Goal: Task Accomplishment & Management: Use online tool/utility

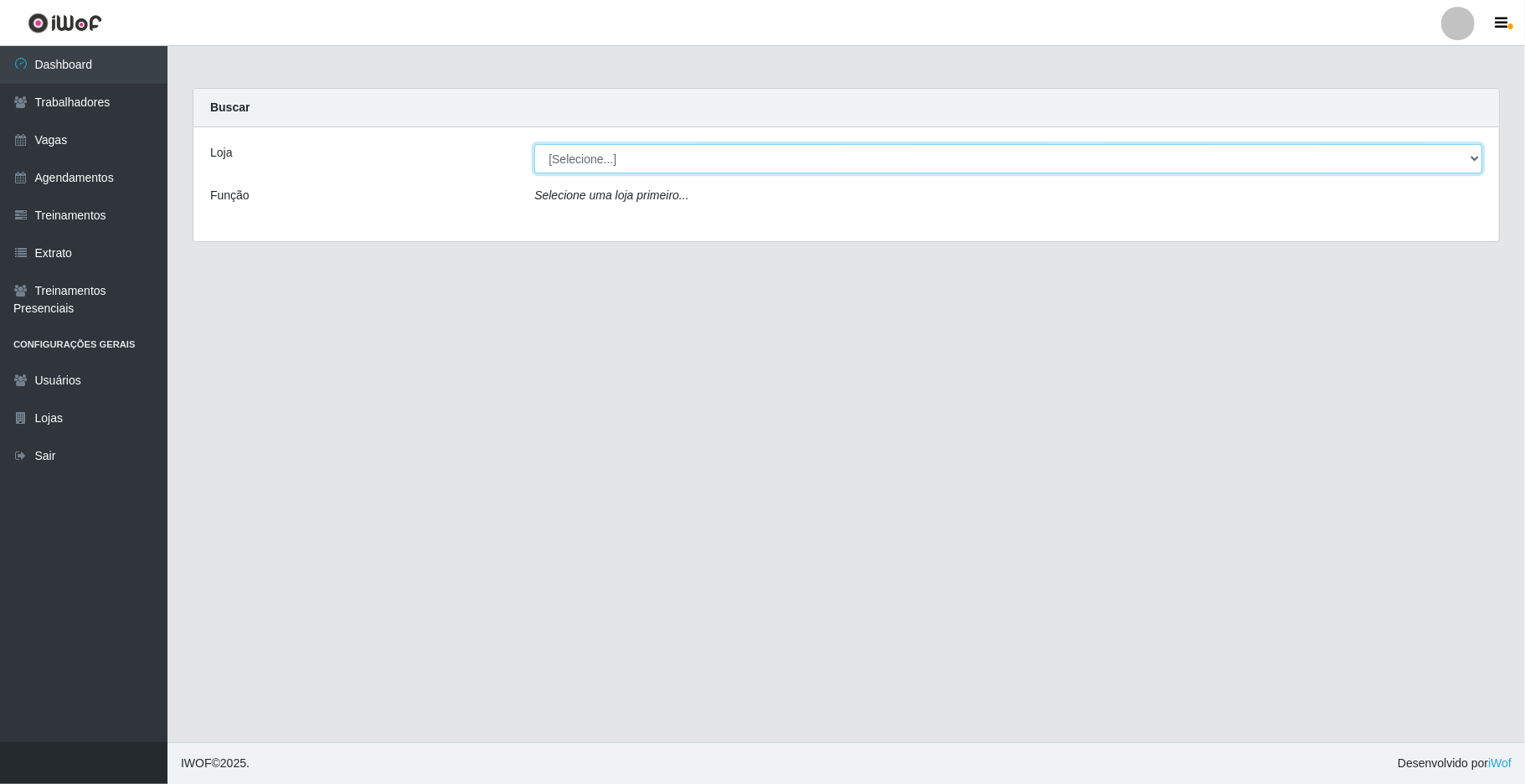
drag, startPoint x: 702, startPoint y: 174, endPoint x: 711, endPoint y: 166, distance: 12.0
click at [711, 166] on select "[Selecione...] [GEOGRAPHIC_DATA]" at bounding box center [1009, 159] width 948 height 30
select select "65"
click at [534, 144] on select "[Selecione...] [GEOGRAPHIC_DATA]" at bounding box center [1009, 159] width 948 height 30
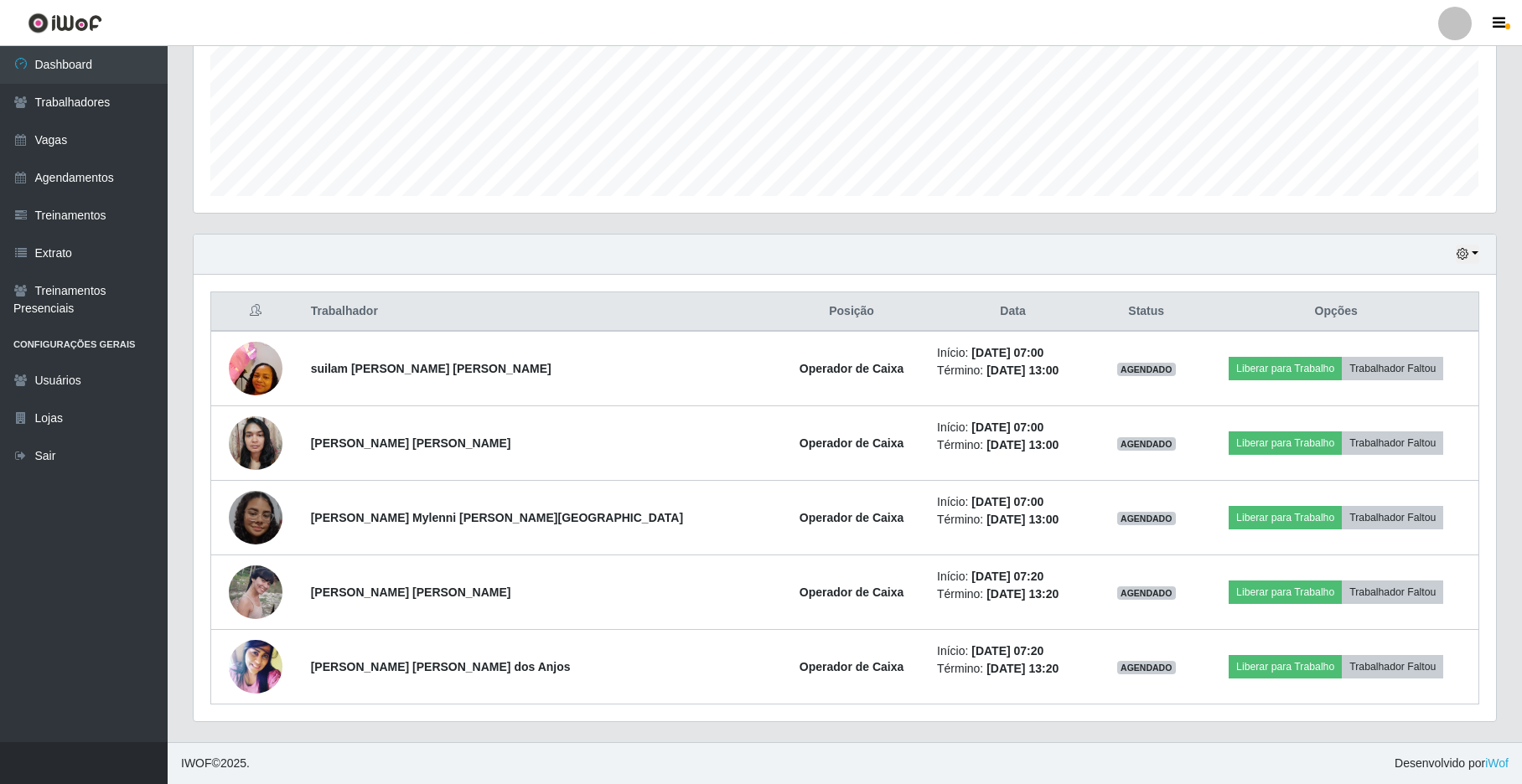
scroll to position [837190, 836710]
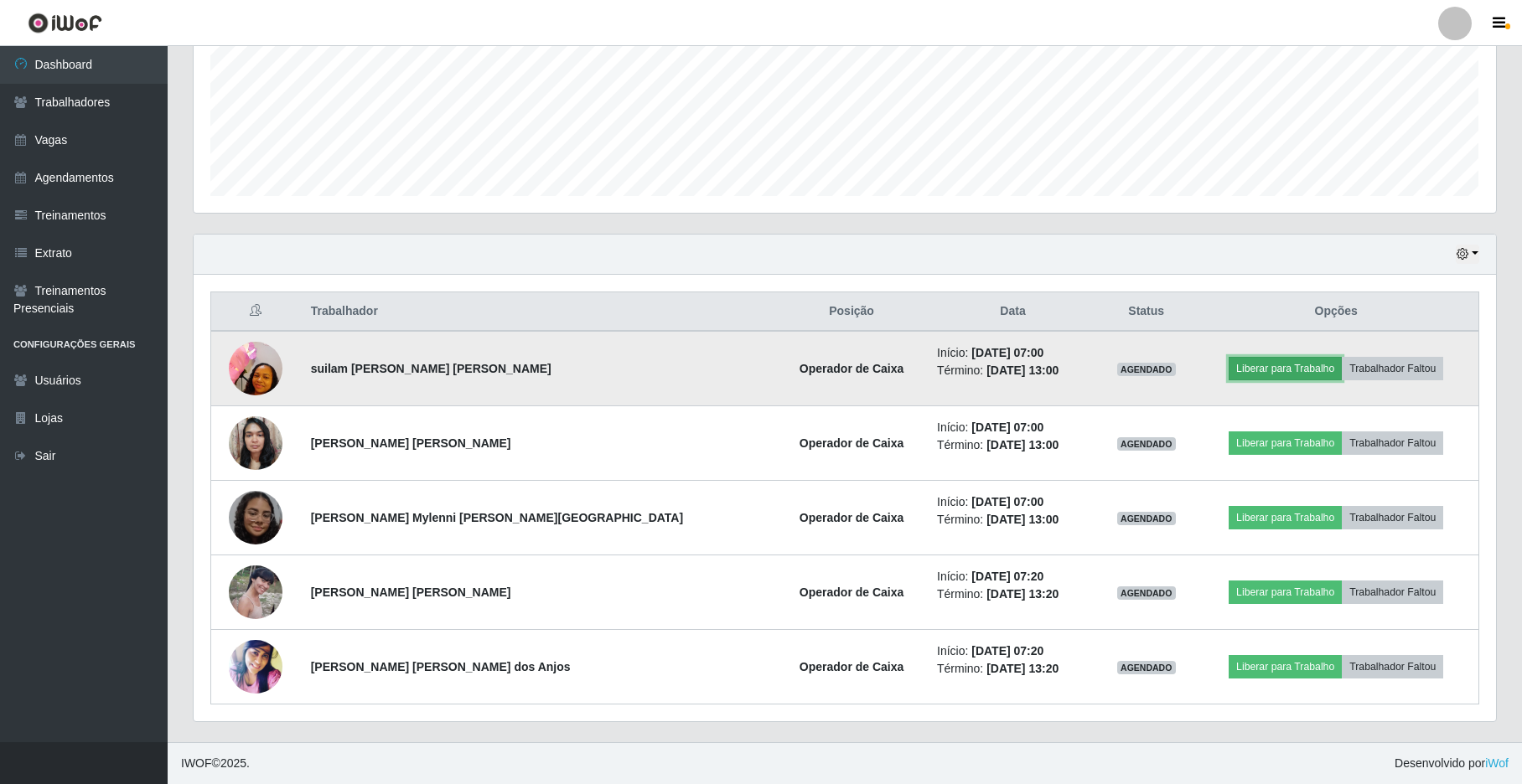
click at [1229, 367] on button "Liberar para Trabalho" at bounding box center [1285, 369] width 113 height 23
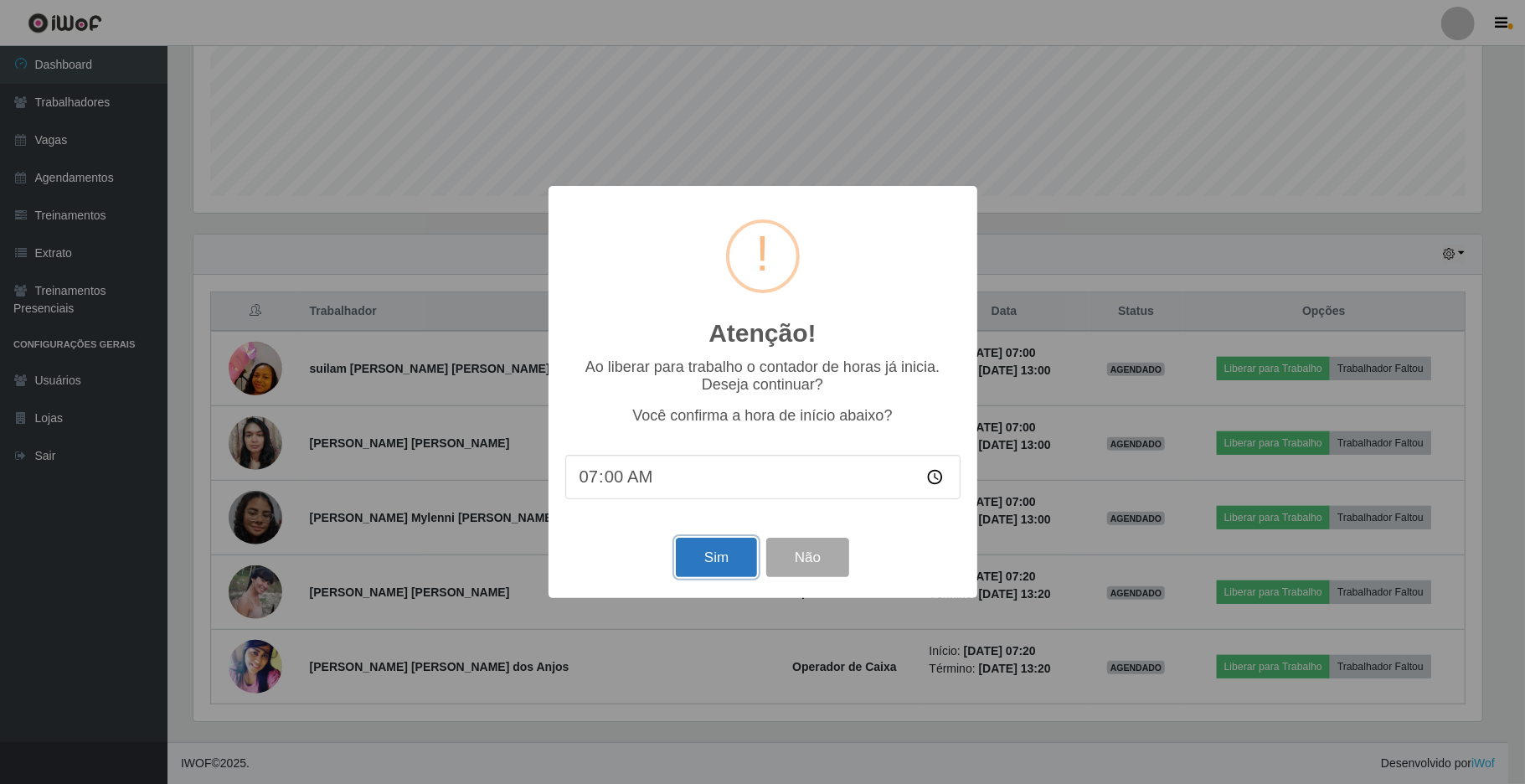
click at [721, 560] on button "Sim" at bounding box center [717, 558] width 81 height 40
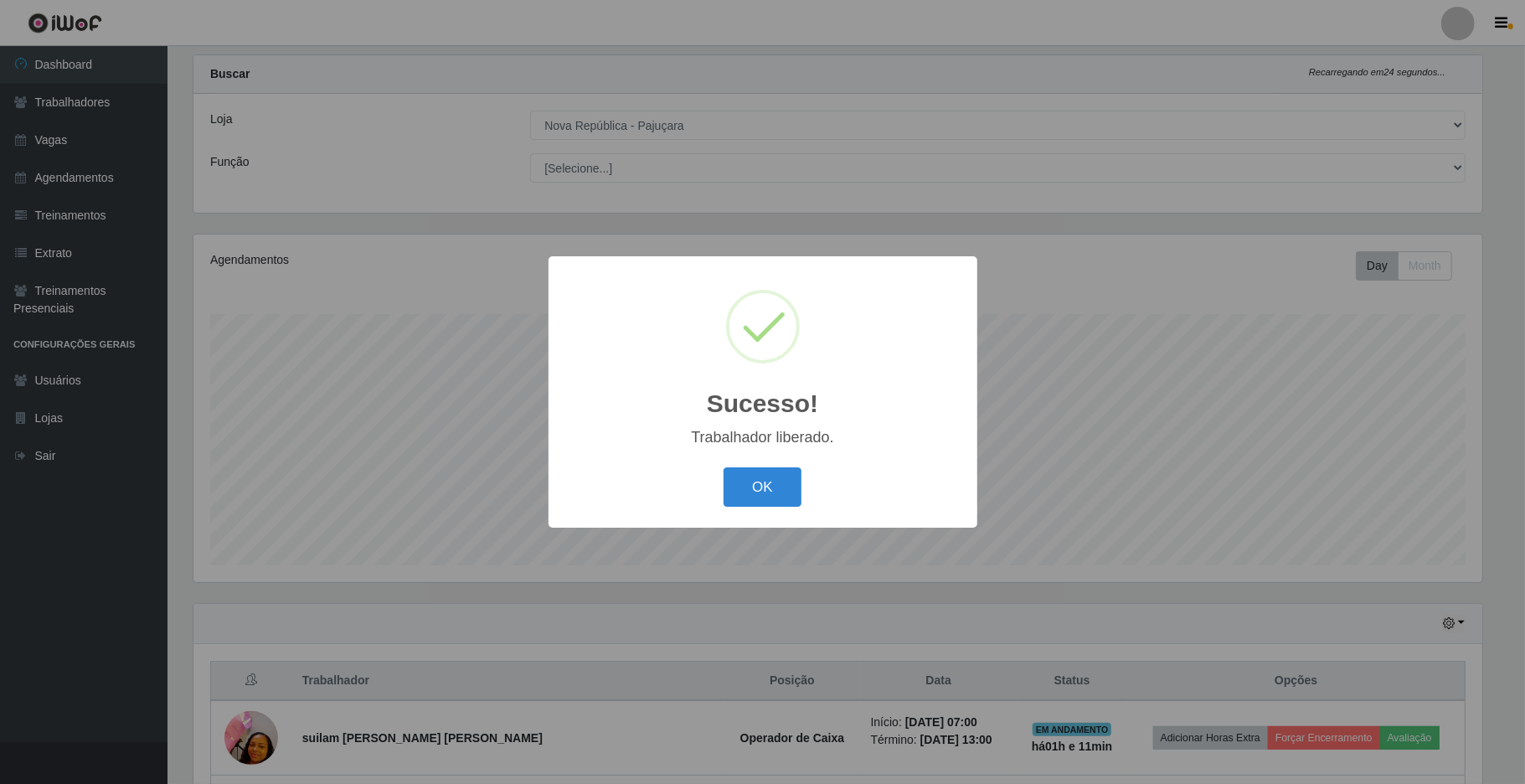
click at [759, 509] on div "OK Cancel" at bounding box center [762, 487] width 396 height 48
click at [762, 499] on button "OK" at bounding box center [762, 488] width 78 height 40
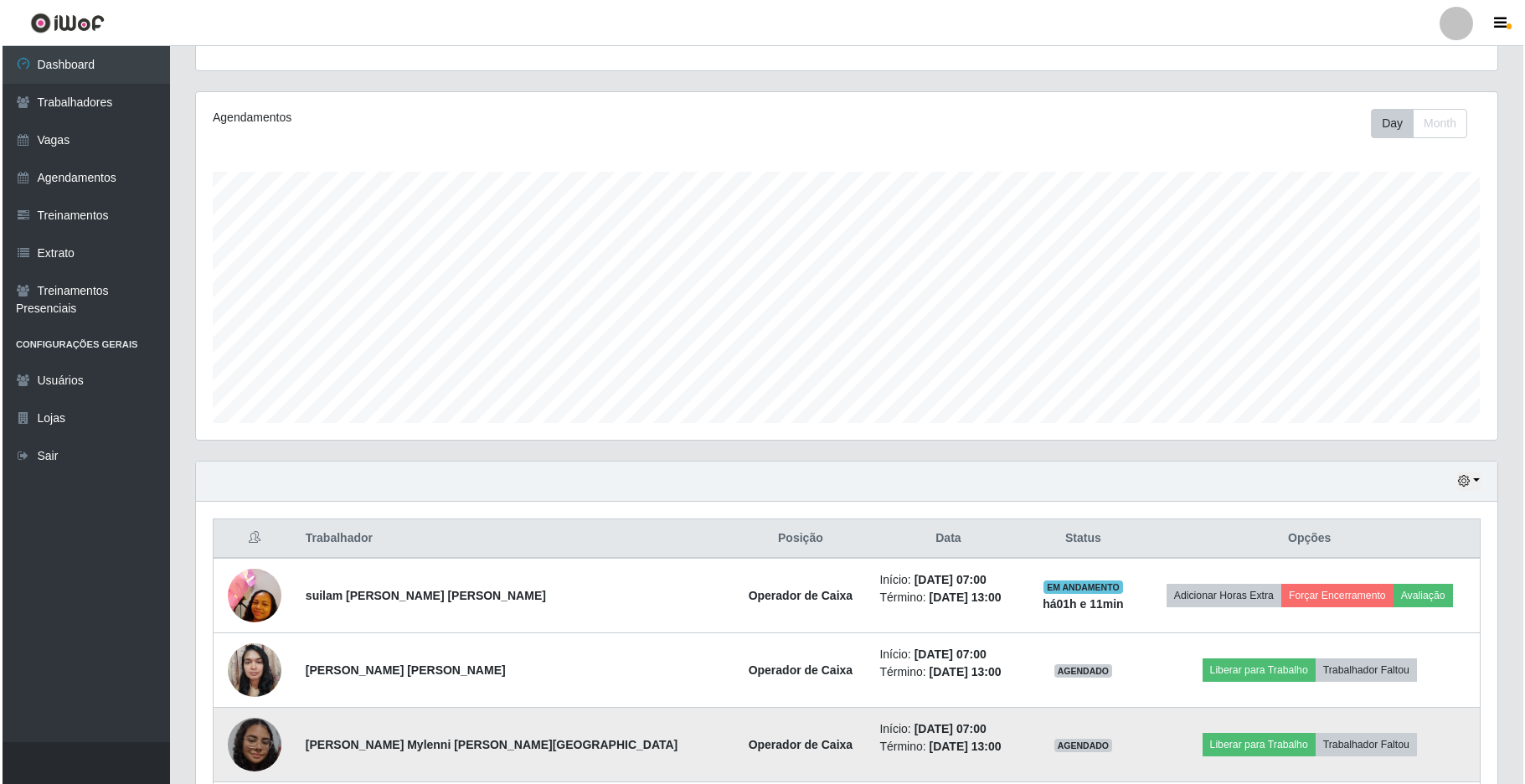
scroll to position [369, 0]
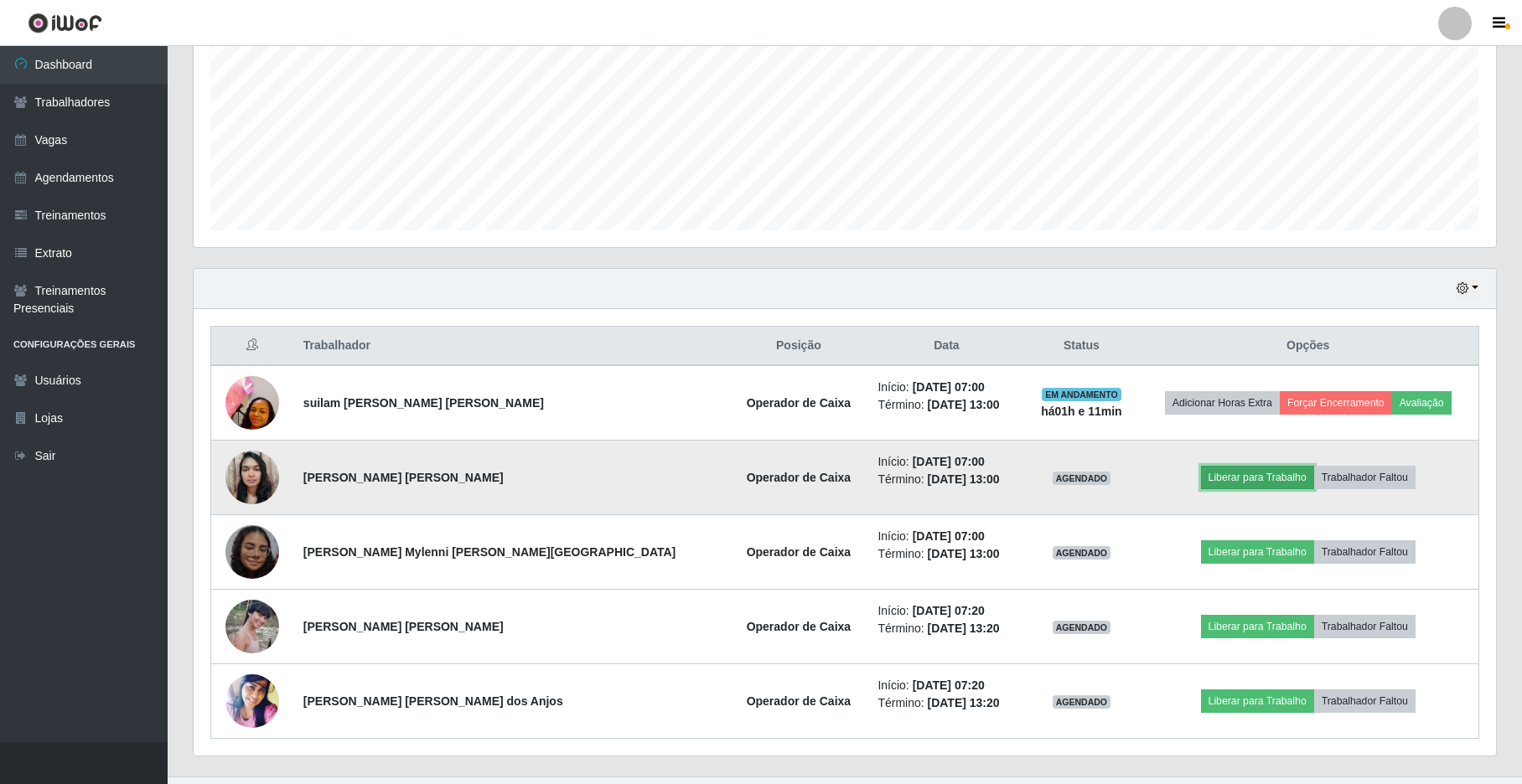
click at [1220, 483] on button "Liberar para Trabalho" at bounding box center [1257, 478] width 113 height 23
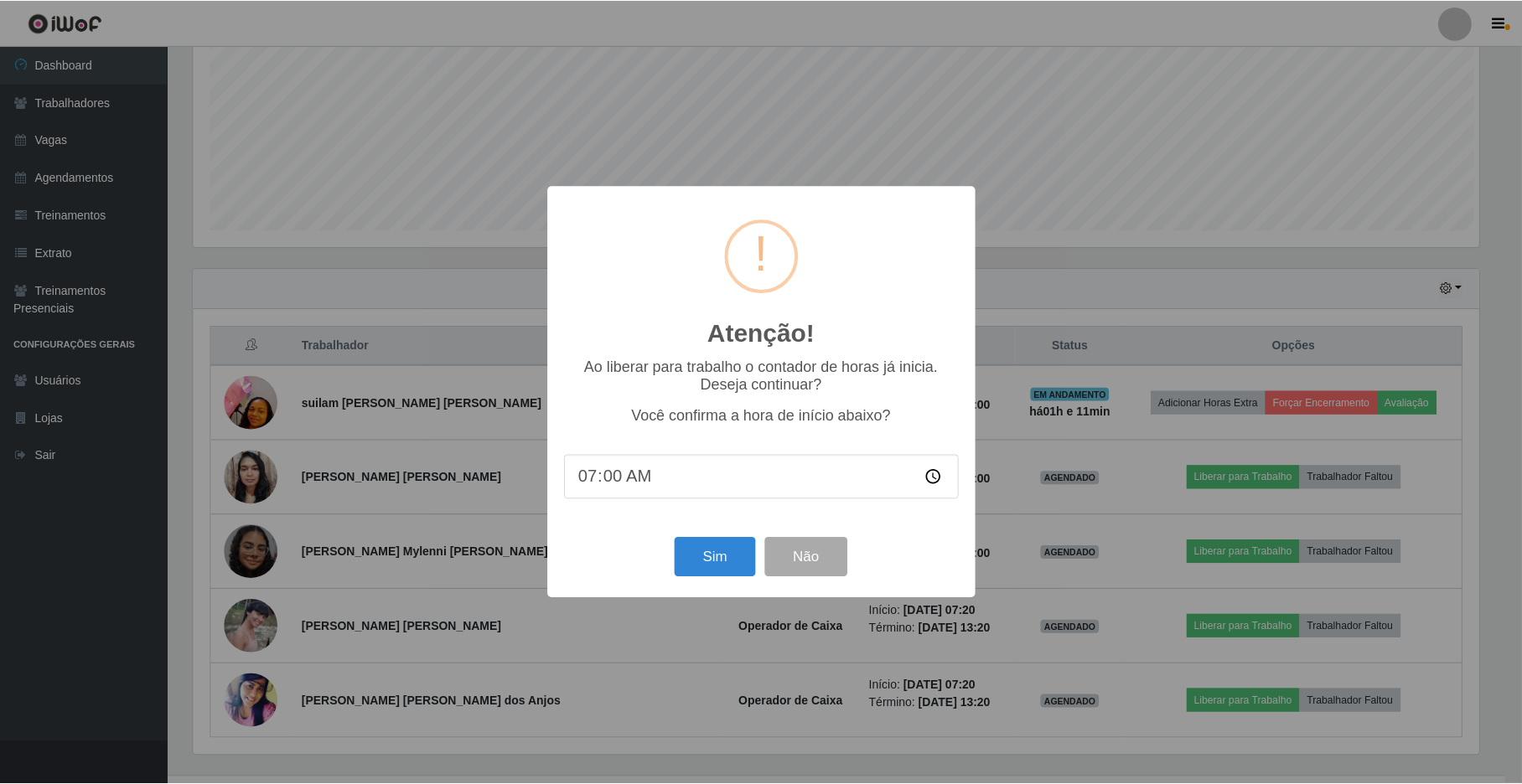
scroll to position [349, 1288]
click at [701, 556] on button "Sim" at bounding box center [717, 558] width 81 height 40
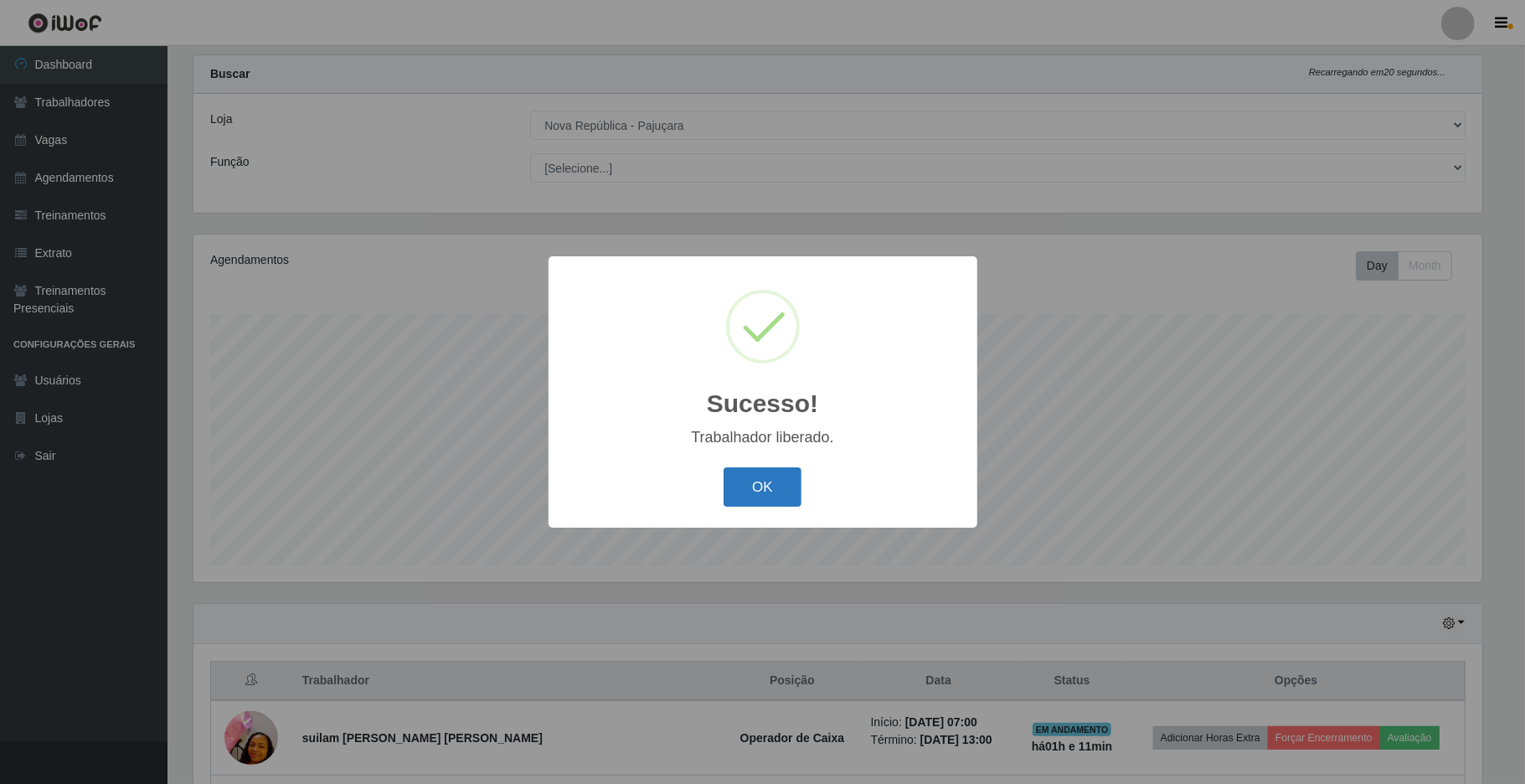
click at [745, 489] on button "OK" at bounding box center [762, 488] width 78 height 40
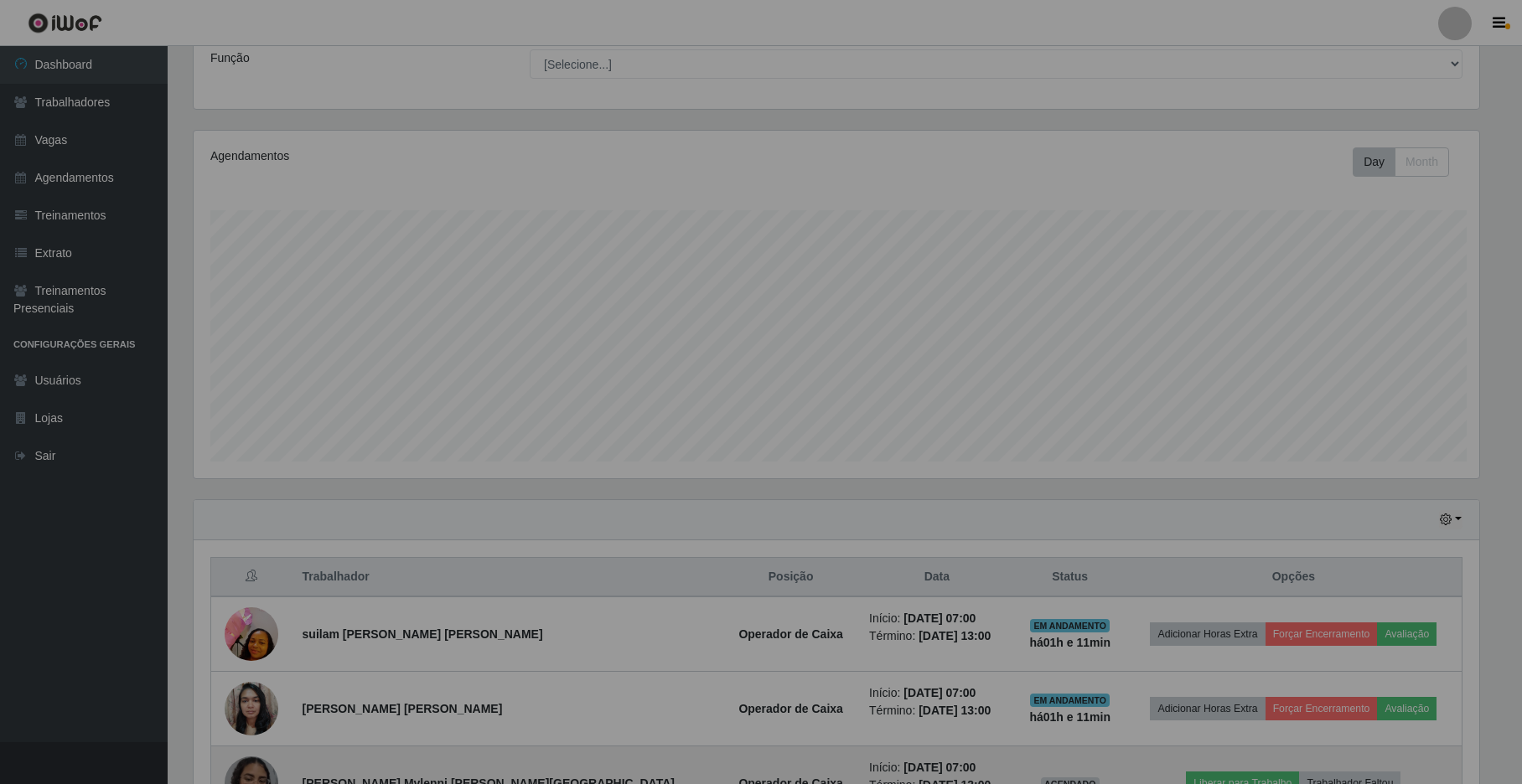
scroll to position [407, 0]
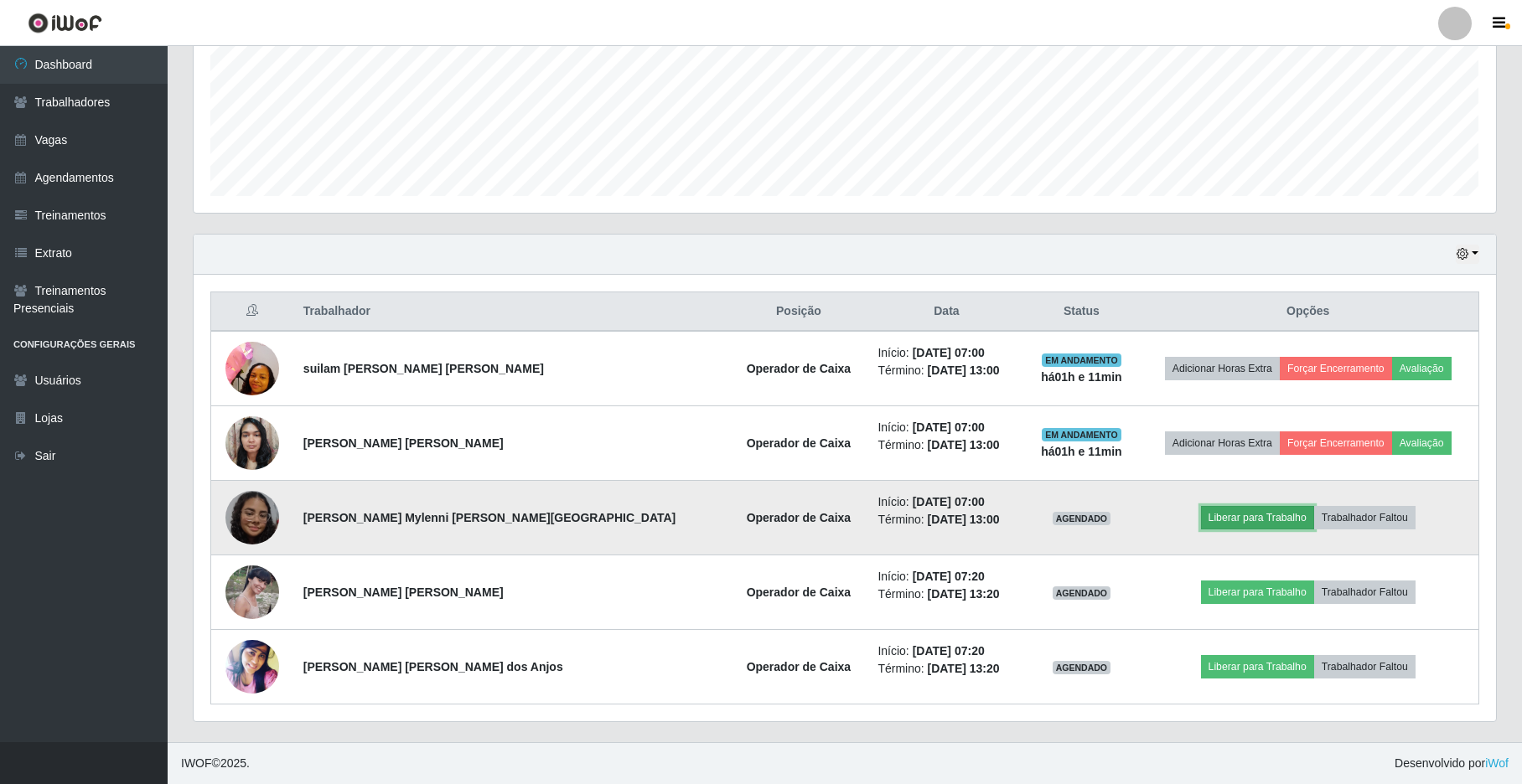
click at [1215, 506] on button "Liberar para Trabalho" at bounding box center [1257, 517] width 113 height 23
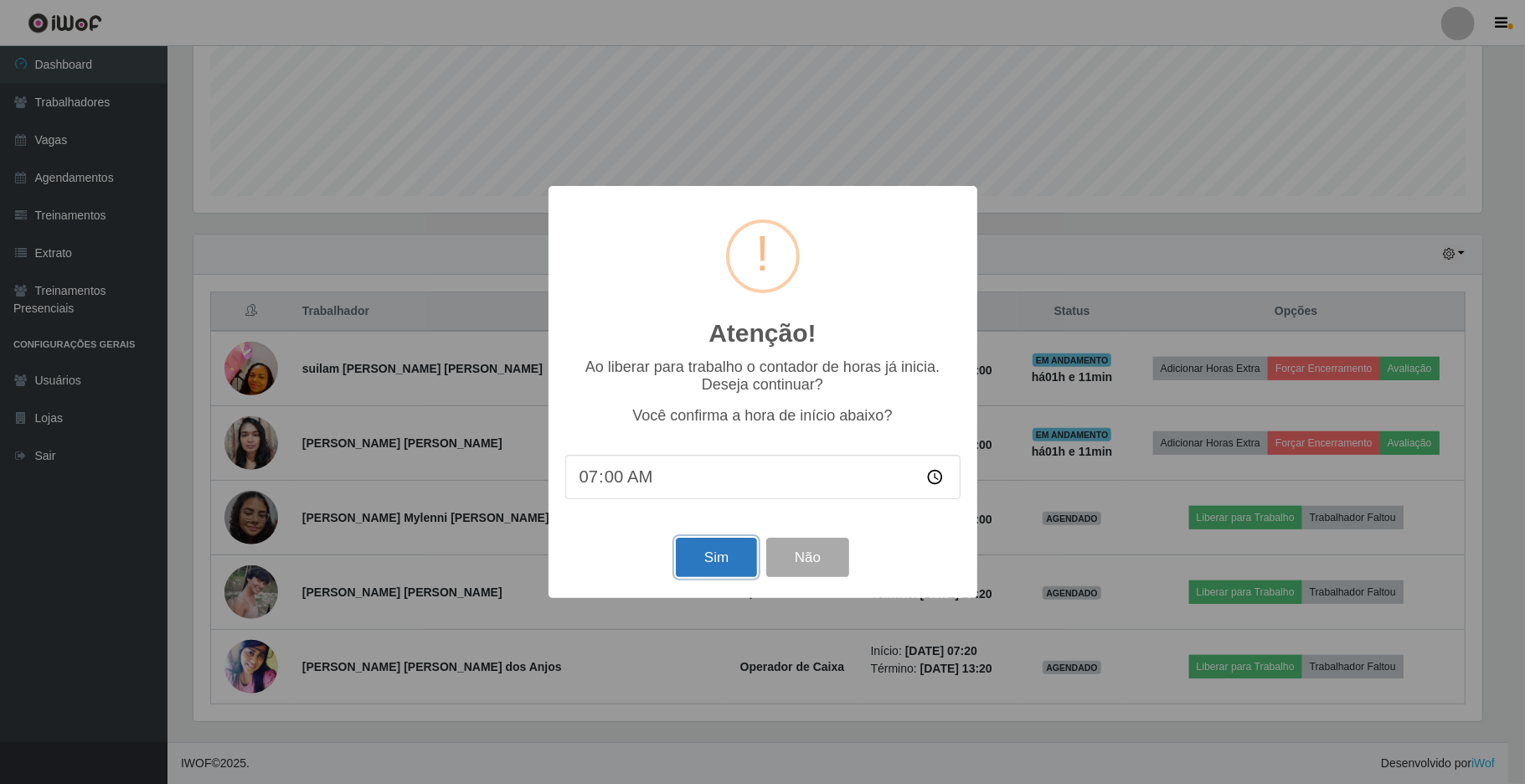
click at [725, 554] on button "Sim" at bounding box center [717, 558] width 81 height 40
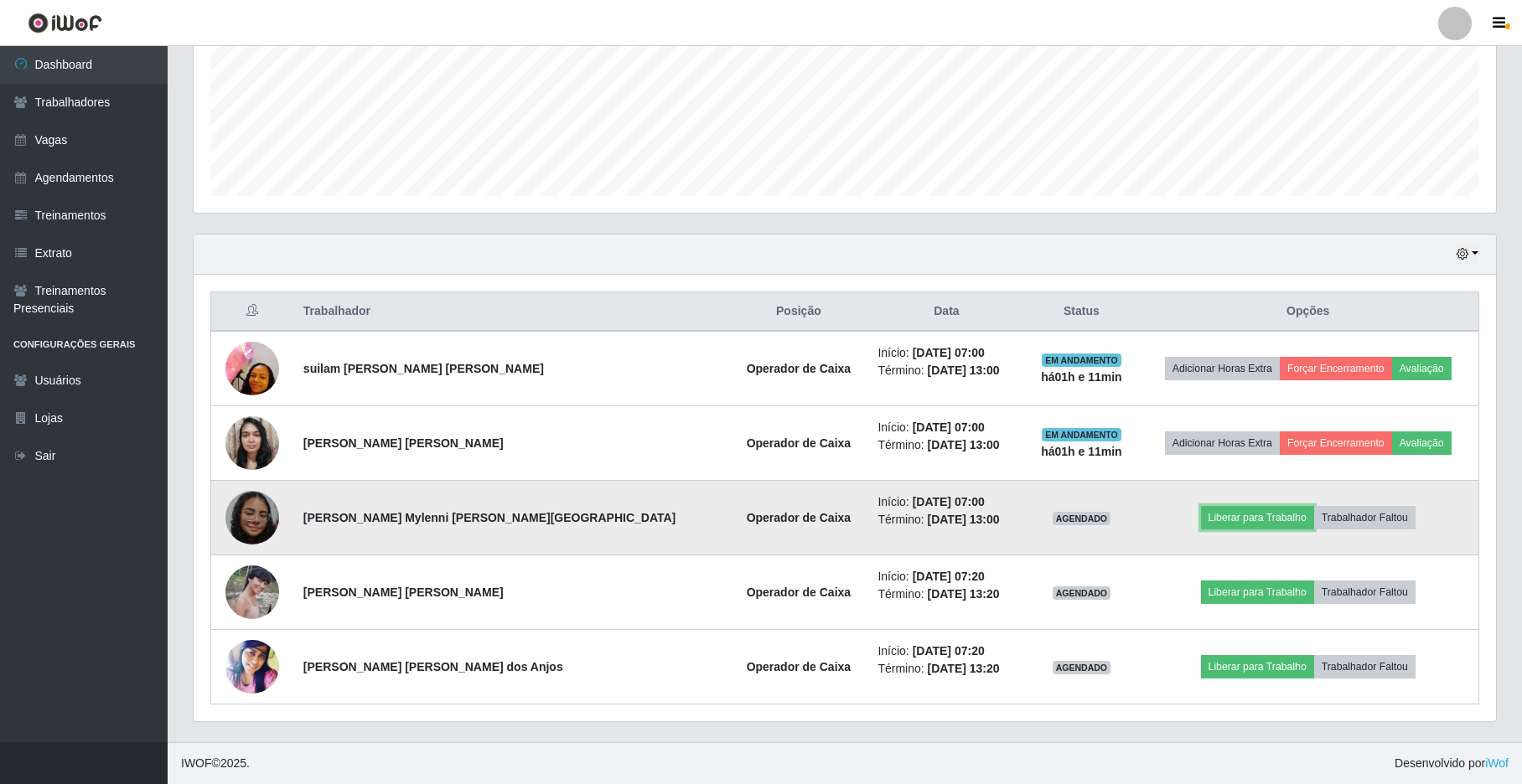
scroll to position [0, 0]
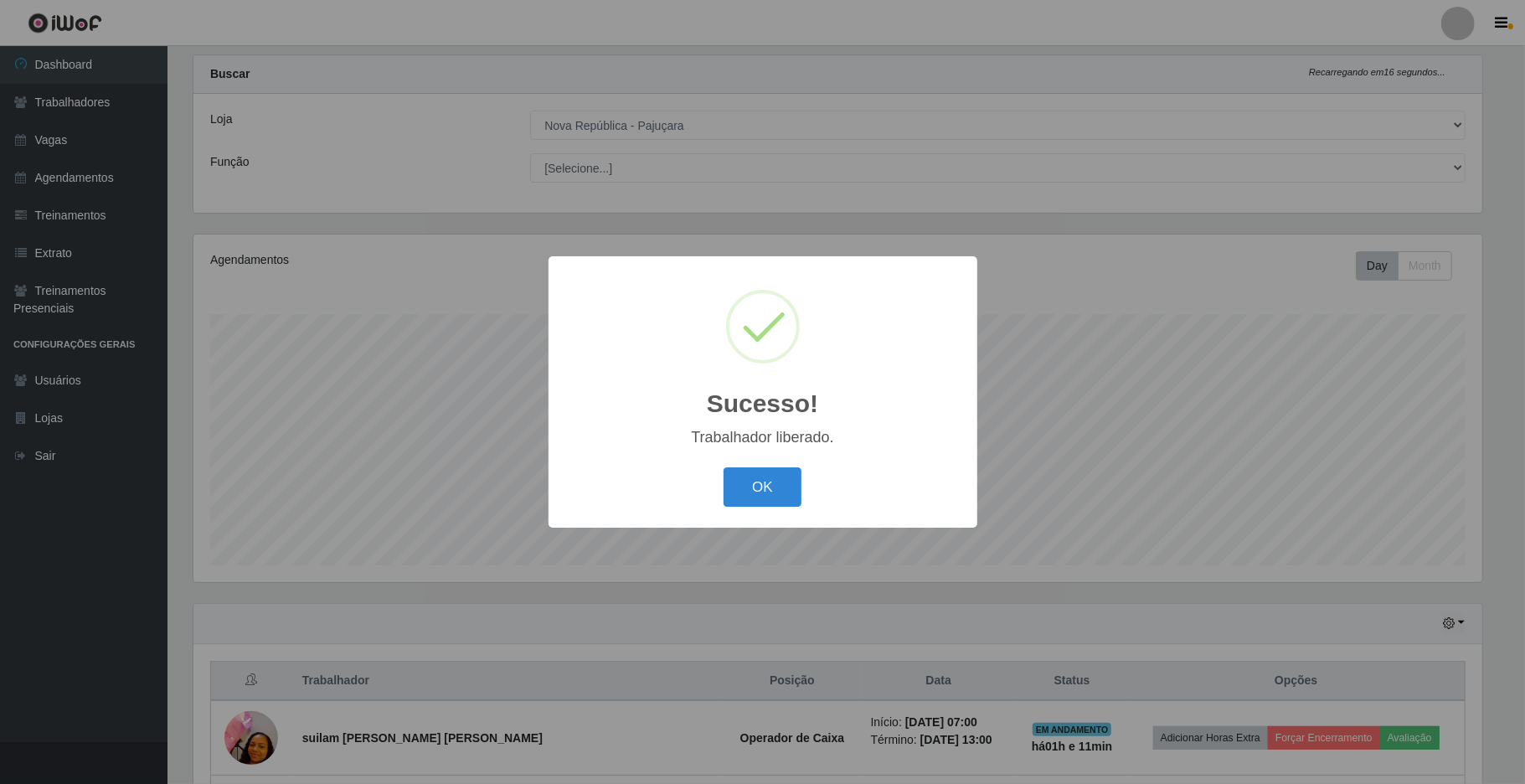
click at [784, 511] on div "OK Cancel" at bounding box center [762, 487] width 396 height 48
click at [785, 501] on button "OK" at bounding box center [762, 488] width 78 height 40
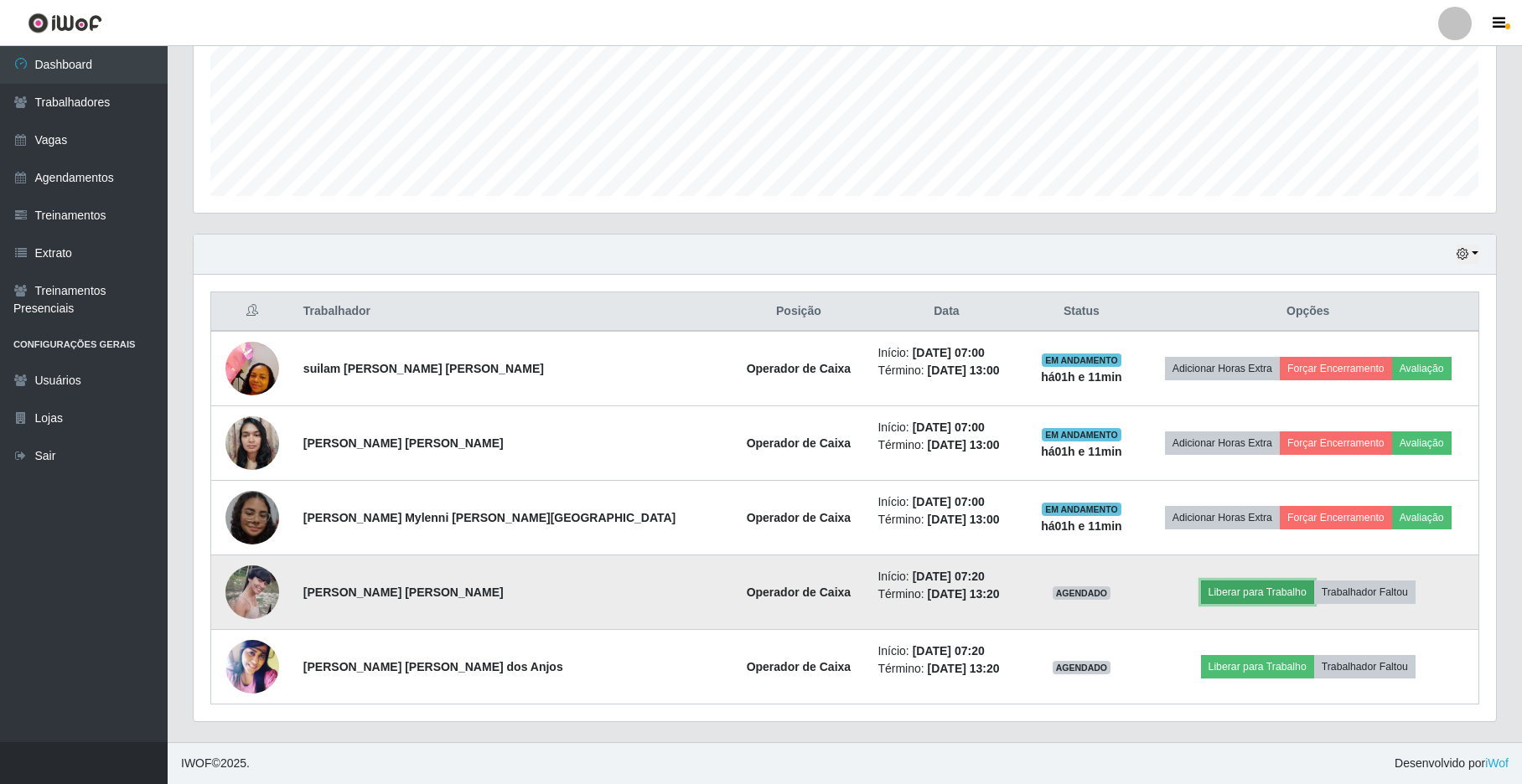
click at [1252, 603] on button "Liberar para Trabalho" at bounding box center [1257, 592] width 113 height 23
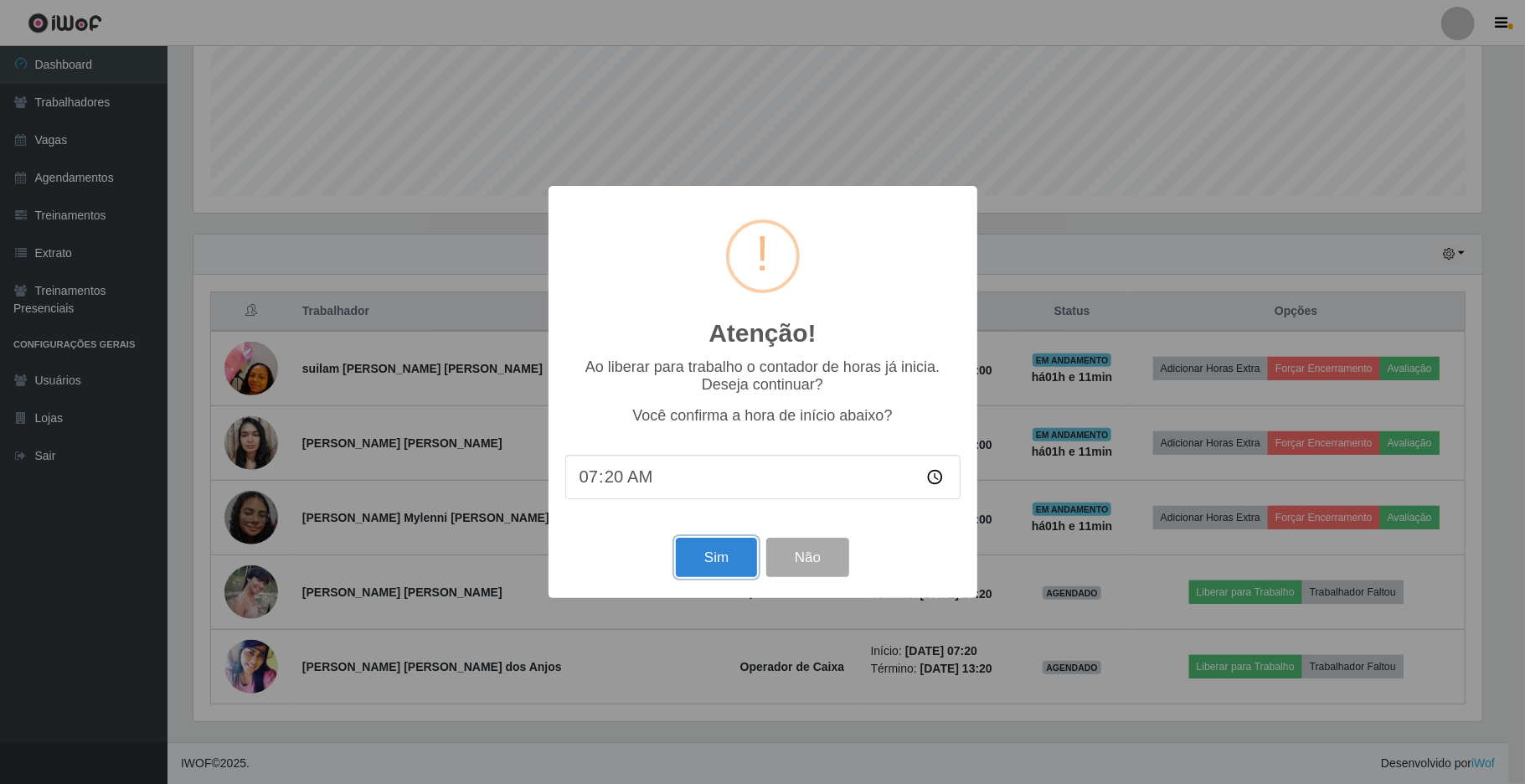
click at [748, 563] on button "Sim" at bounding box center [717, 558] width 81 height 40
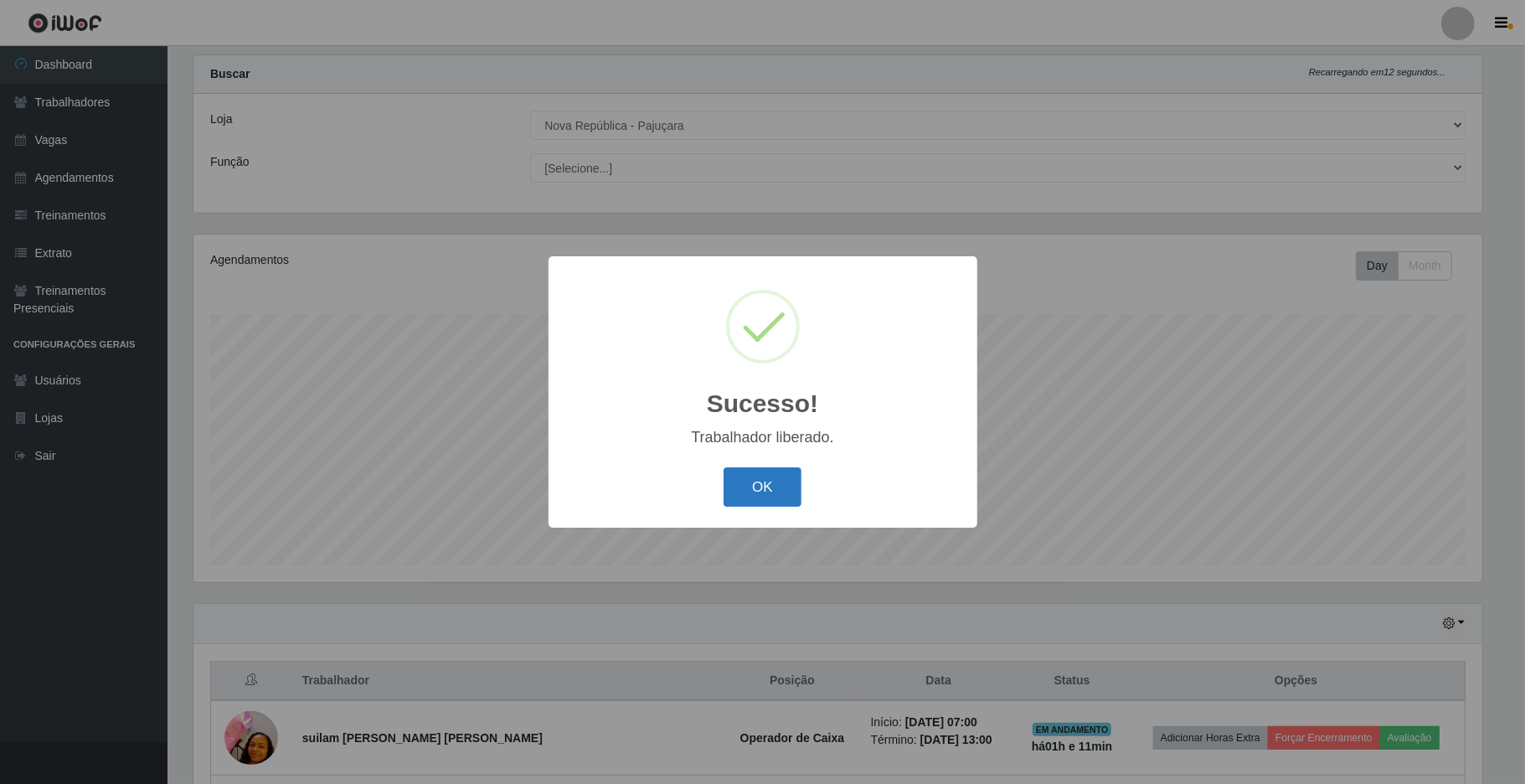
click at [767, 506] on button "OK" at bounding box center [762, 488] width 78 height 40
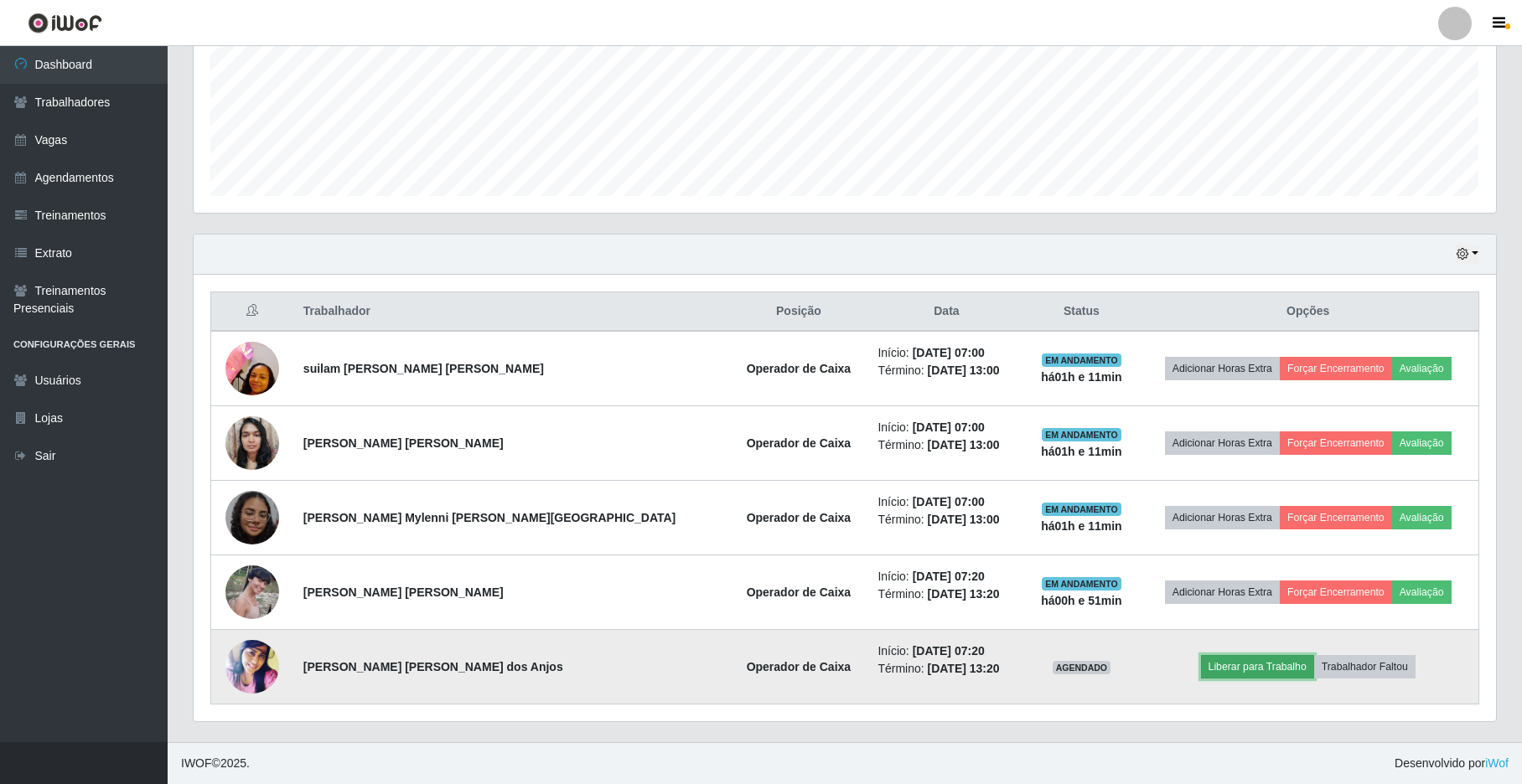
click at [1228, 669] on button "Liberar para Trabalho" at bounding box center [1257, 667] width 113 height 23
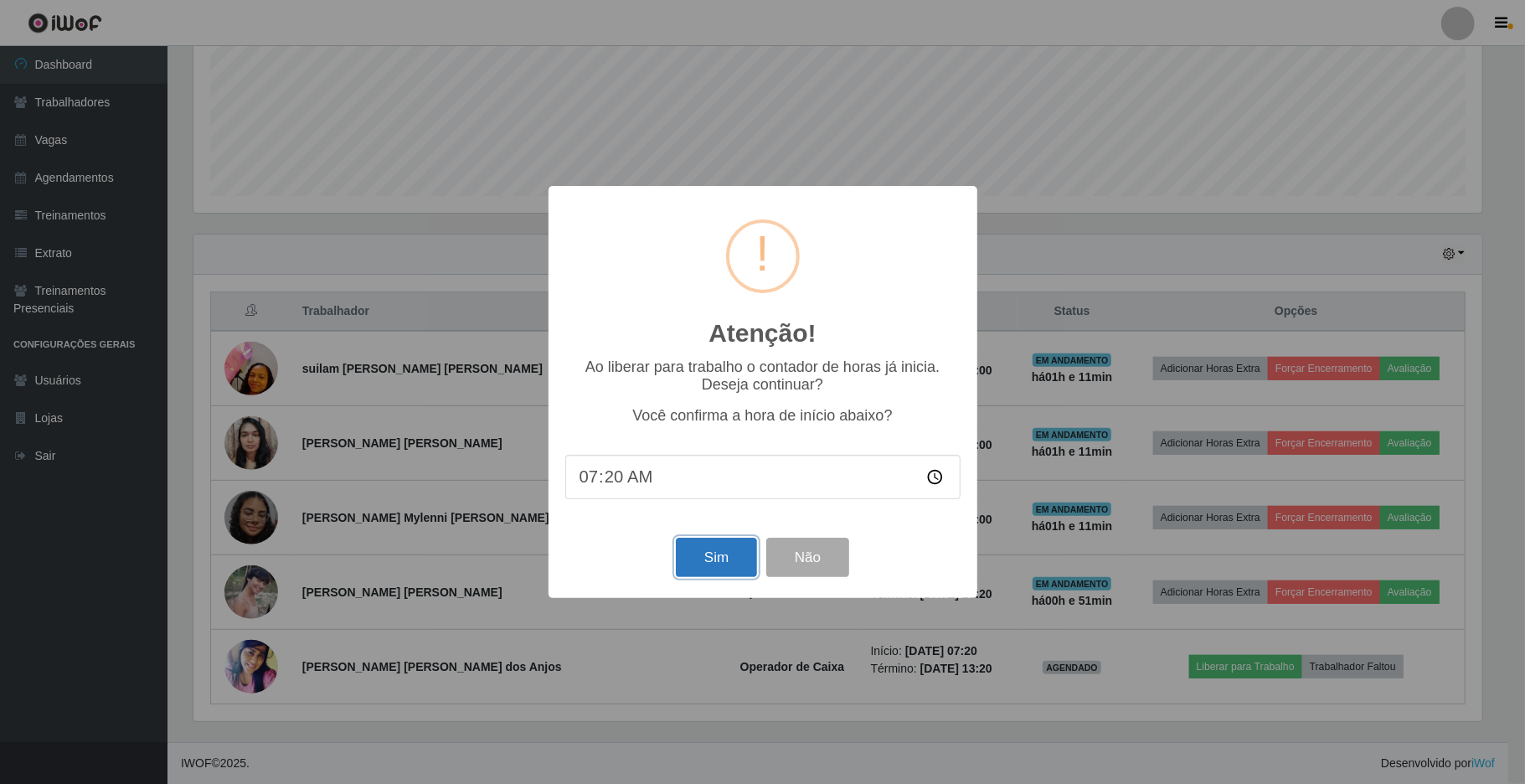
click at [729, 573] on button "Sim" at bounding box center [717, 558] width 81 height 40
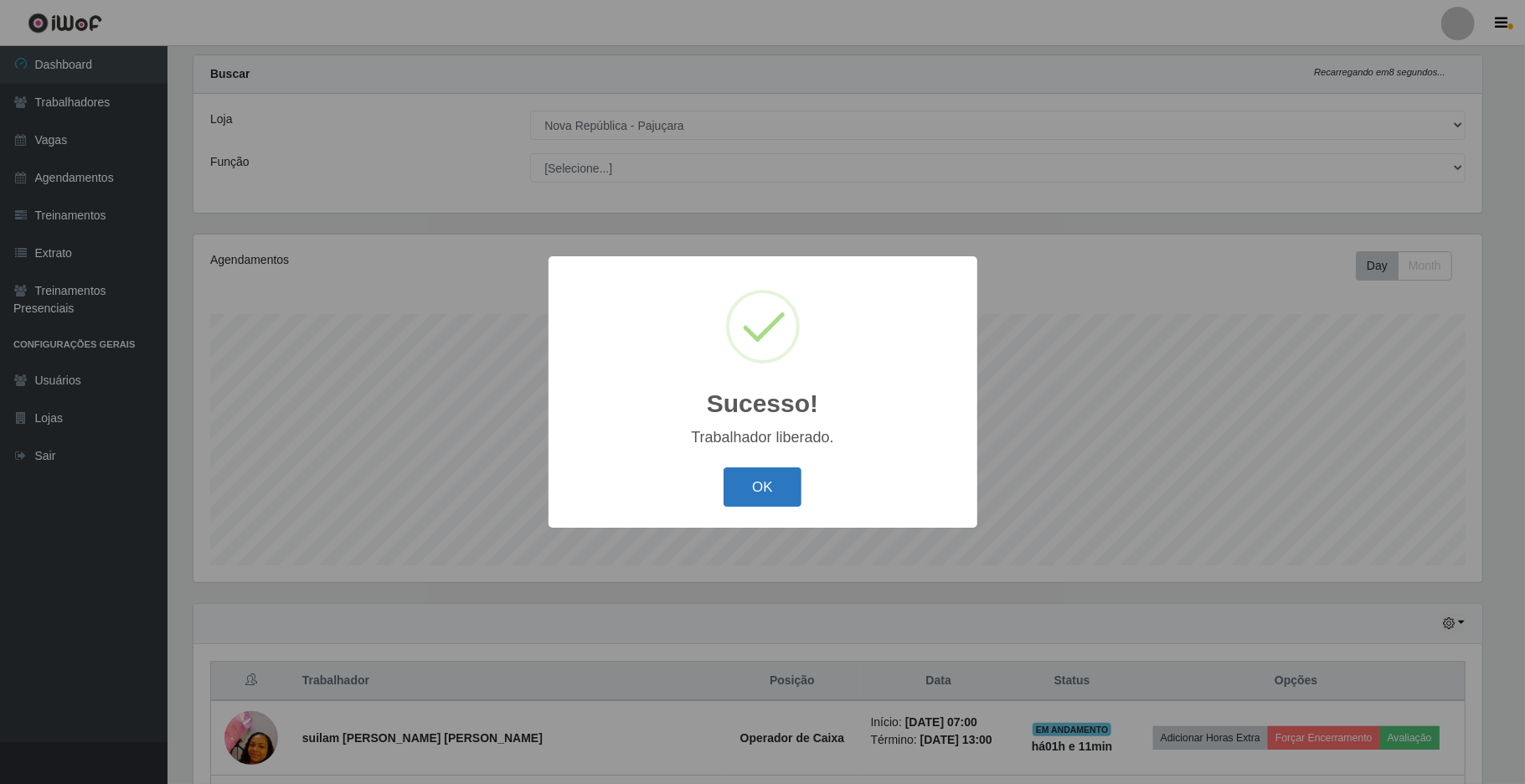
click at [778, 496] on button "OK" at bounding box center [762, 488] width 78 height 40
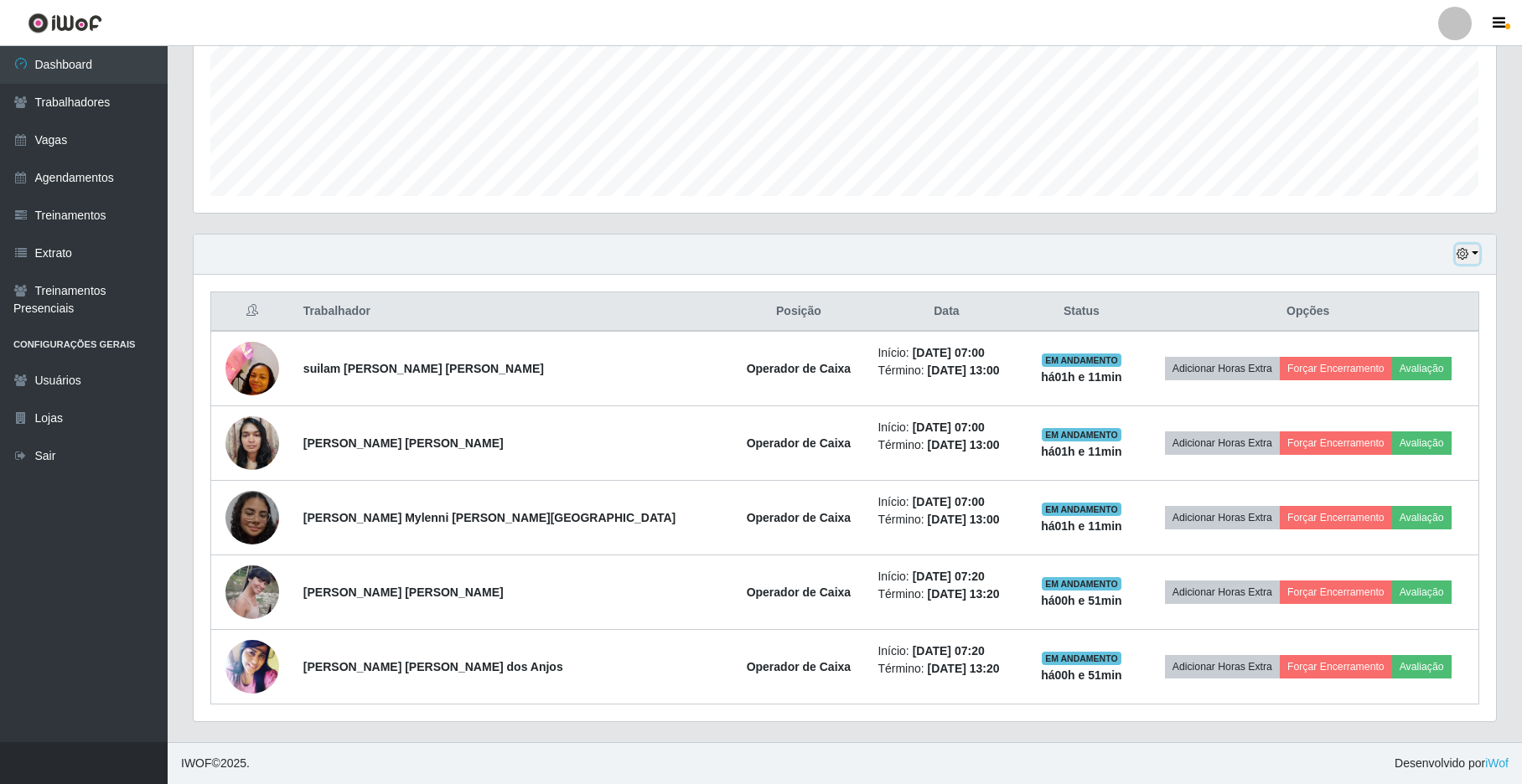
click at [1470, 255] on button "button" at bounding box center [1467, 253] width 23 height 19
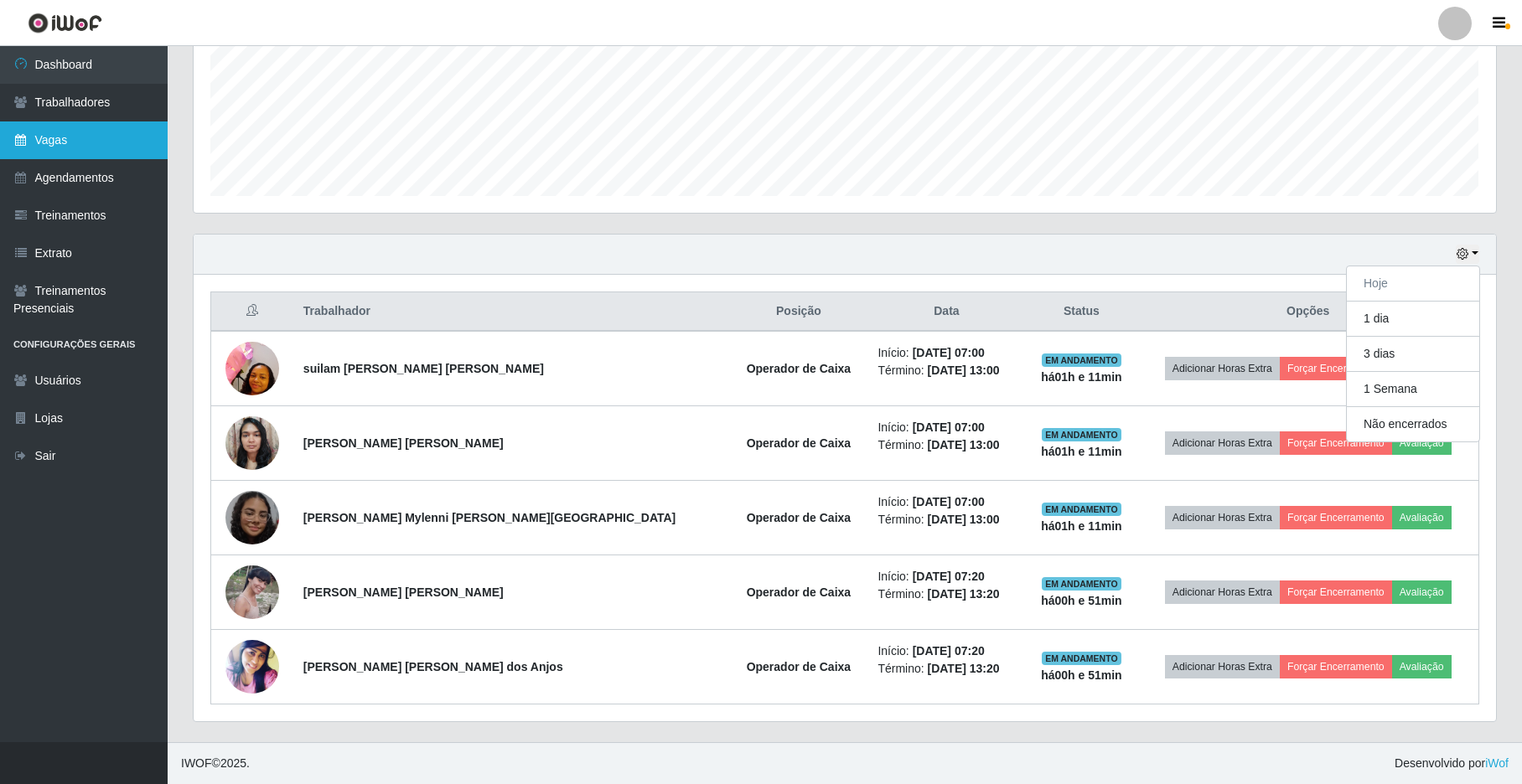
click at [95, 132] on link "Vagas" at bounding box center [84, 141] width 168 height 38
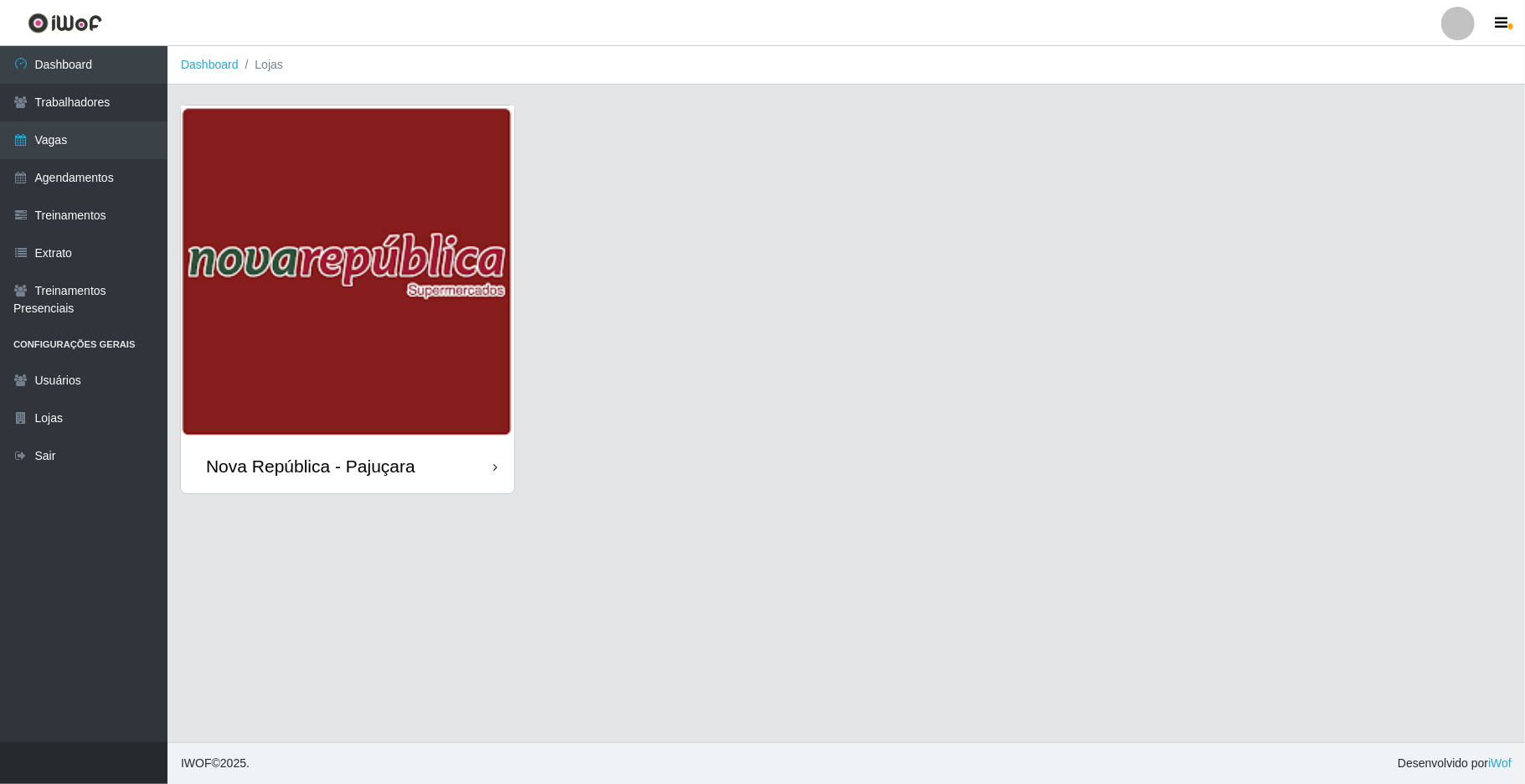
click at [310, 384] on img at bounding box center [348, 272] width 333 height 333
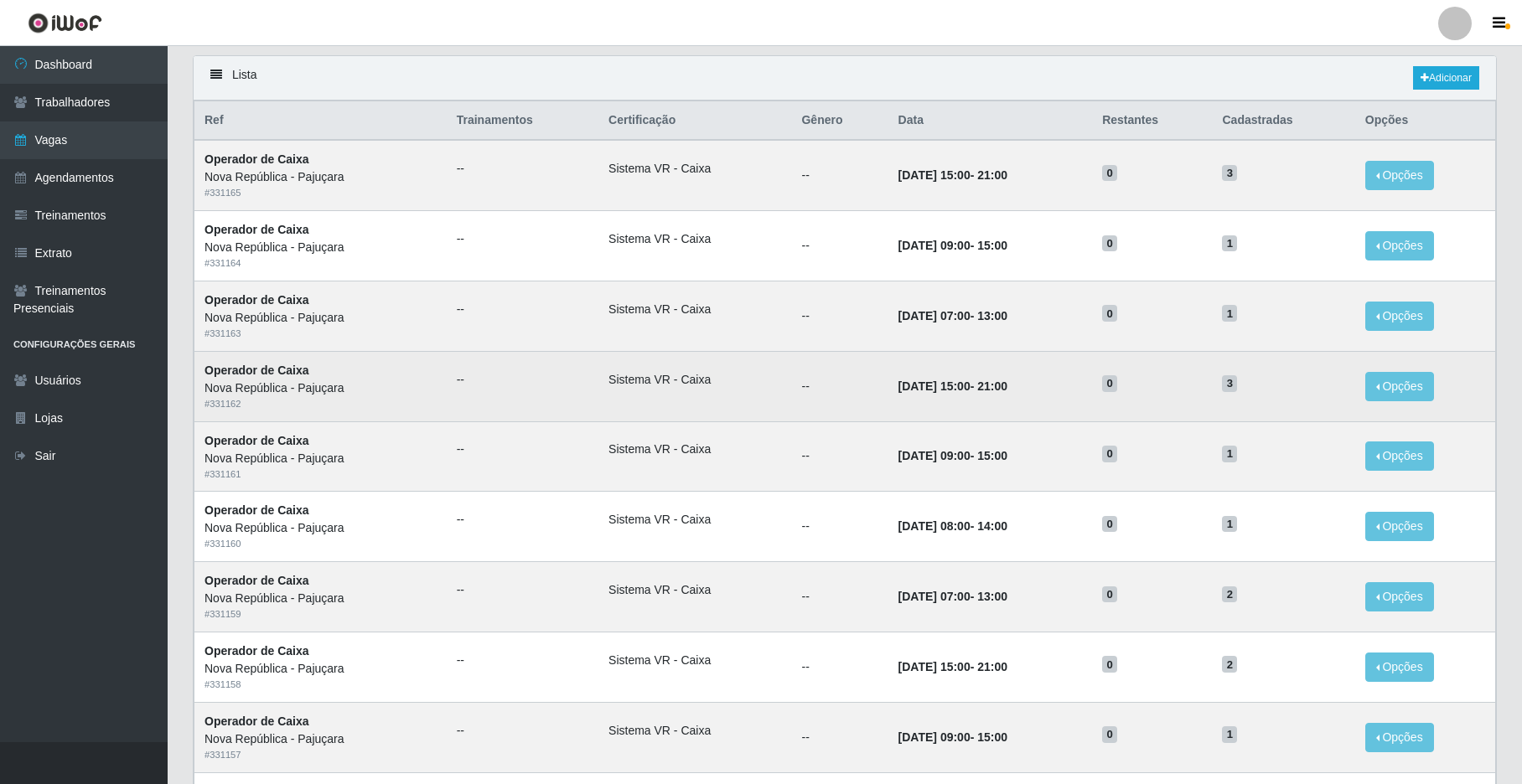
click at [1091, 376] on td "[DATE] 15:00 - 21:00" at bounding box center [990, 386] width 205 height 70
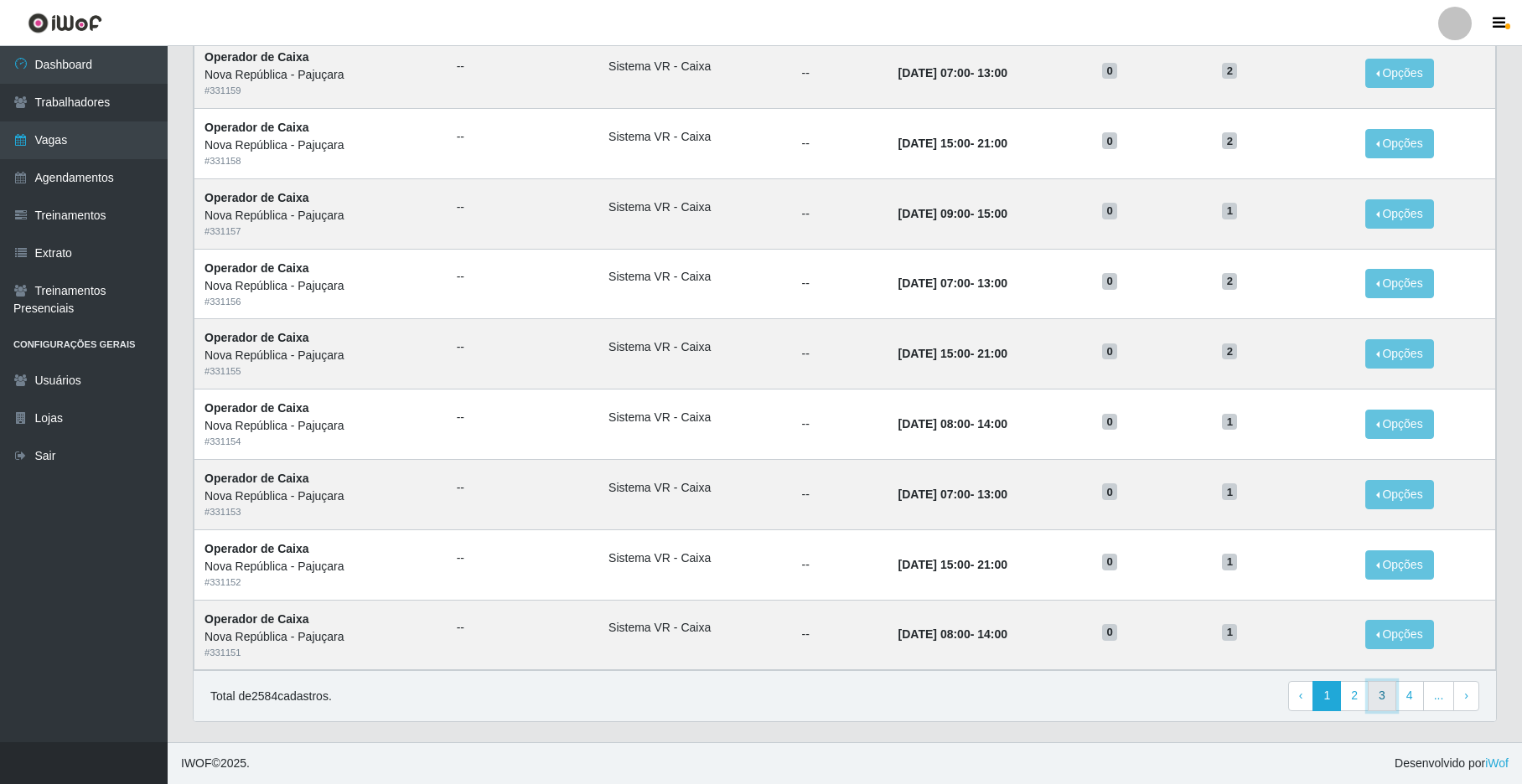
click at [1370, 700] on link "3" at bounding box center [1382, 696] width 29 height 30
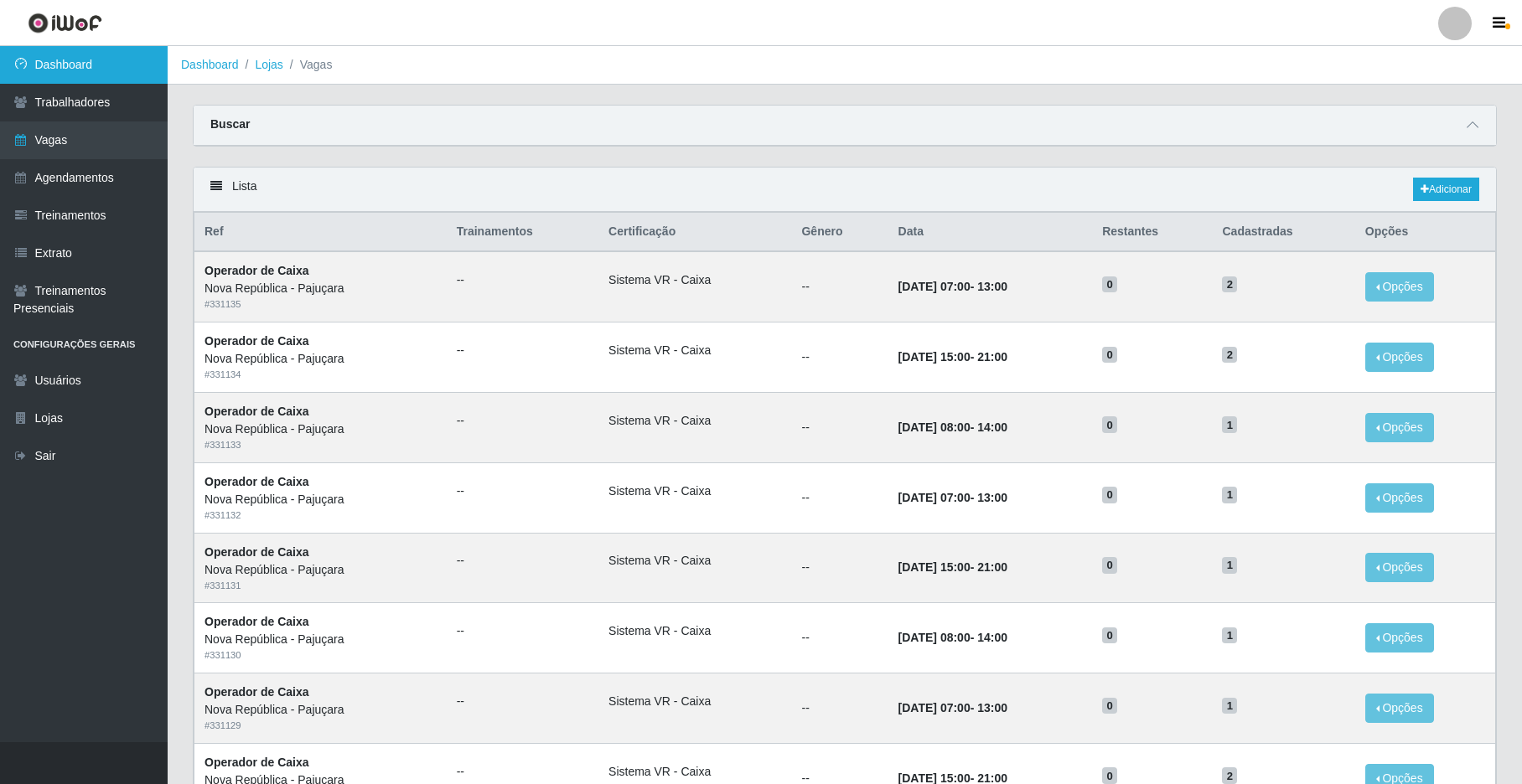
click at [131, 60] on link "Dashboard" at bounding box center [84, 65] width 168 height 38
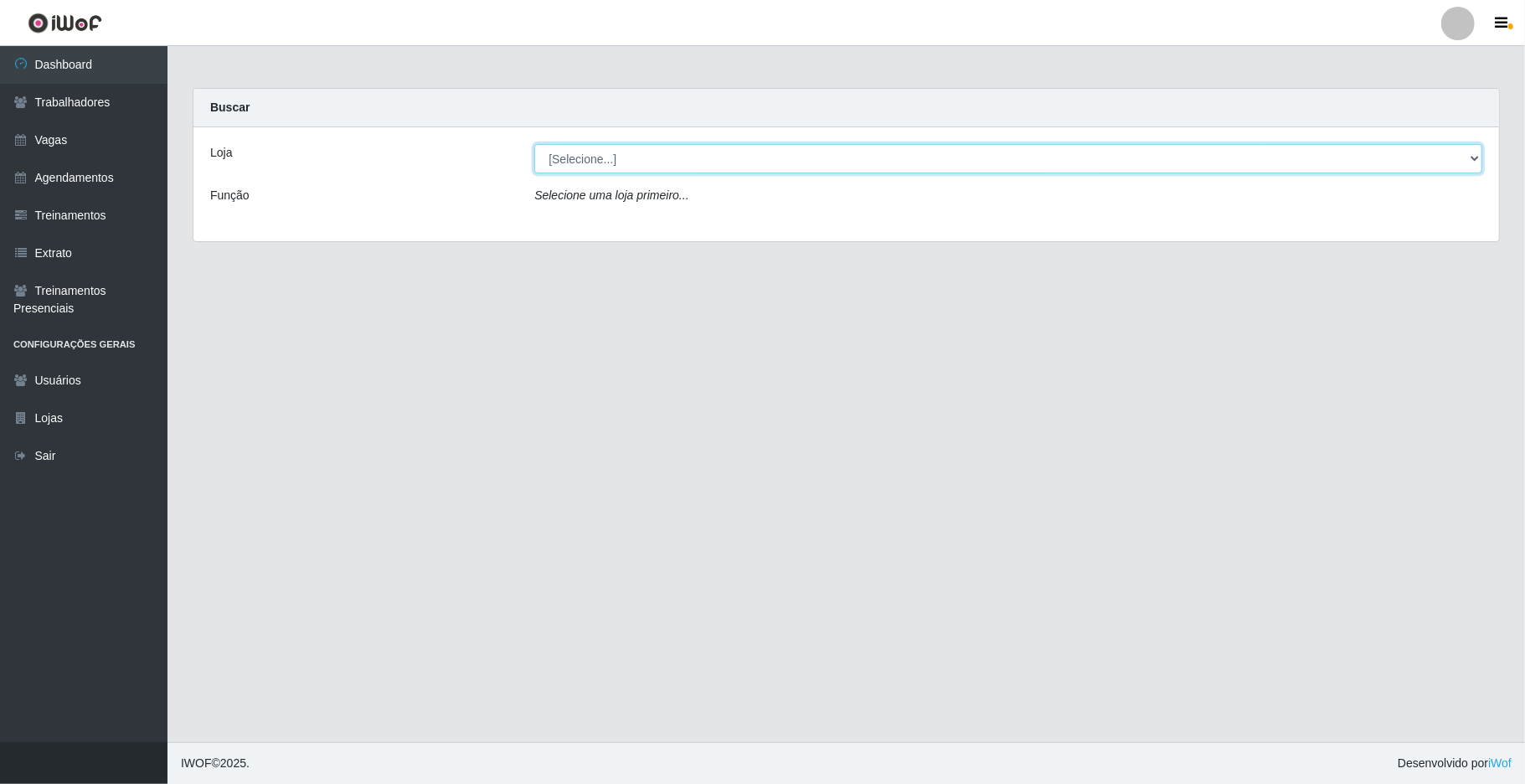
click at [622, 160] on select "[Selecione...] [GEOGRAPHIC_DATA]" at bounding box center [1009, 159] width 948 height 30
select select "65"
click at [534, 144] on select "[Selecione...] [GEOGRAPHIC_DATA]" at bounding box center [1009, 159] width 948 height 30
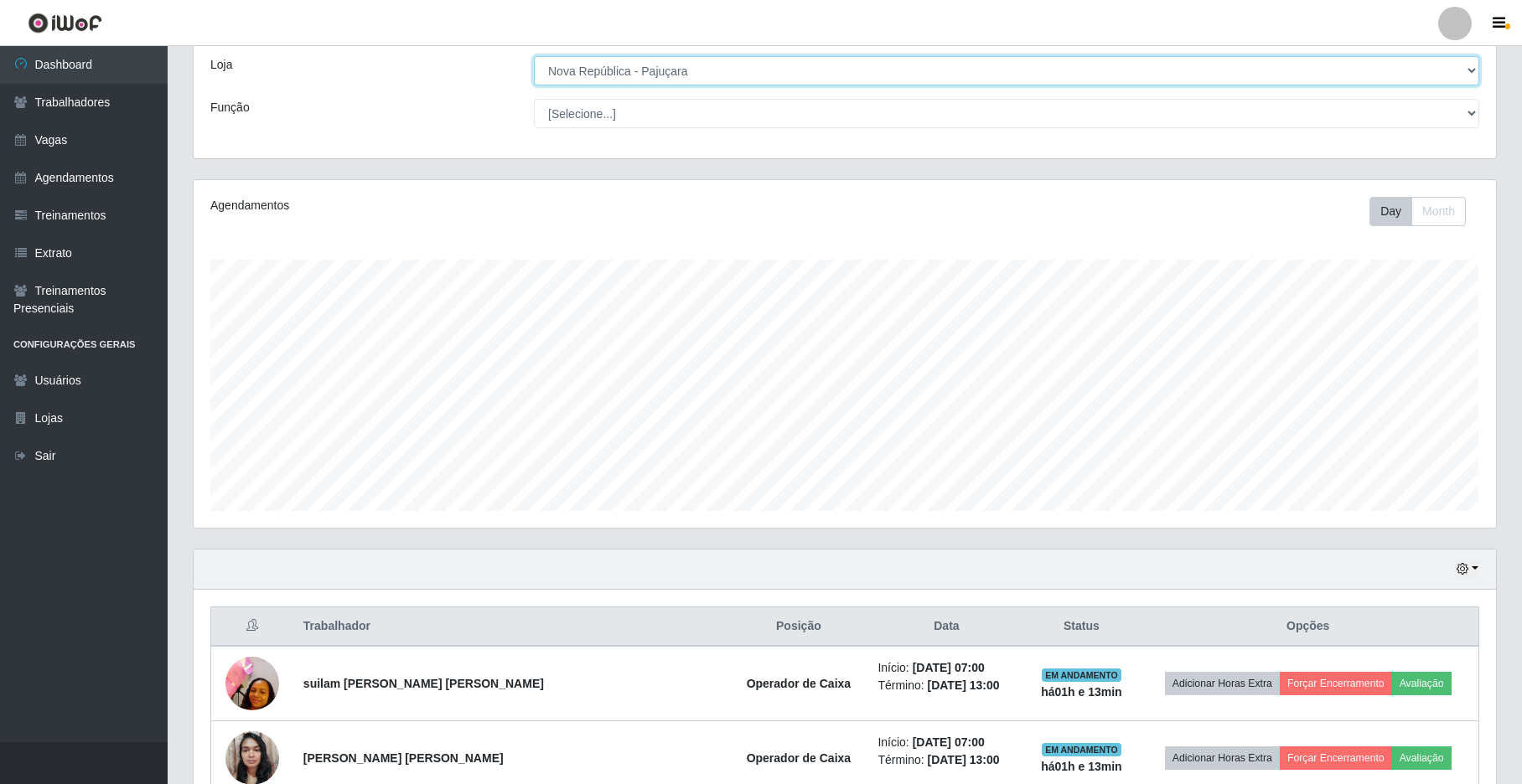
scroll to position [223, 0]
